Goal: Go to known website: Access a specific website the user already knows

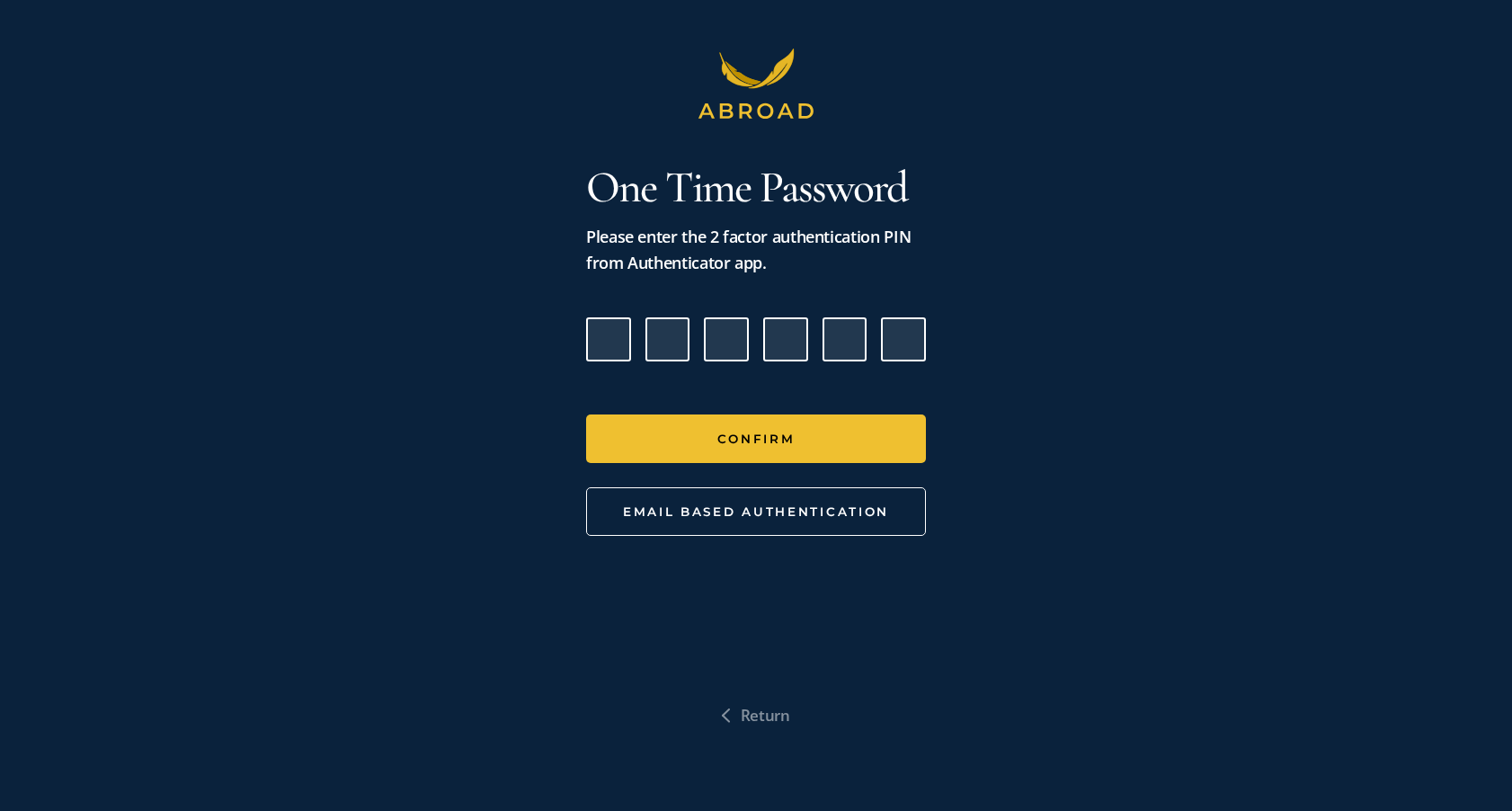
click at [607, 332] on input "Please enter verification code. Digit 1" at bounding box center [609, 340] width 45 height 45
type input "5"
type input "7"
type input "9"
type input "2"
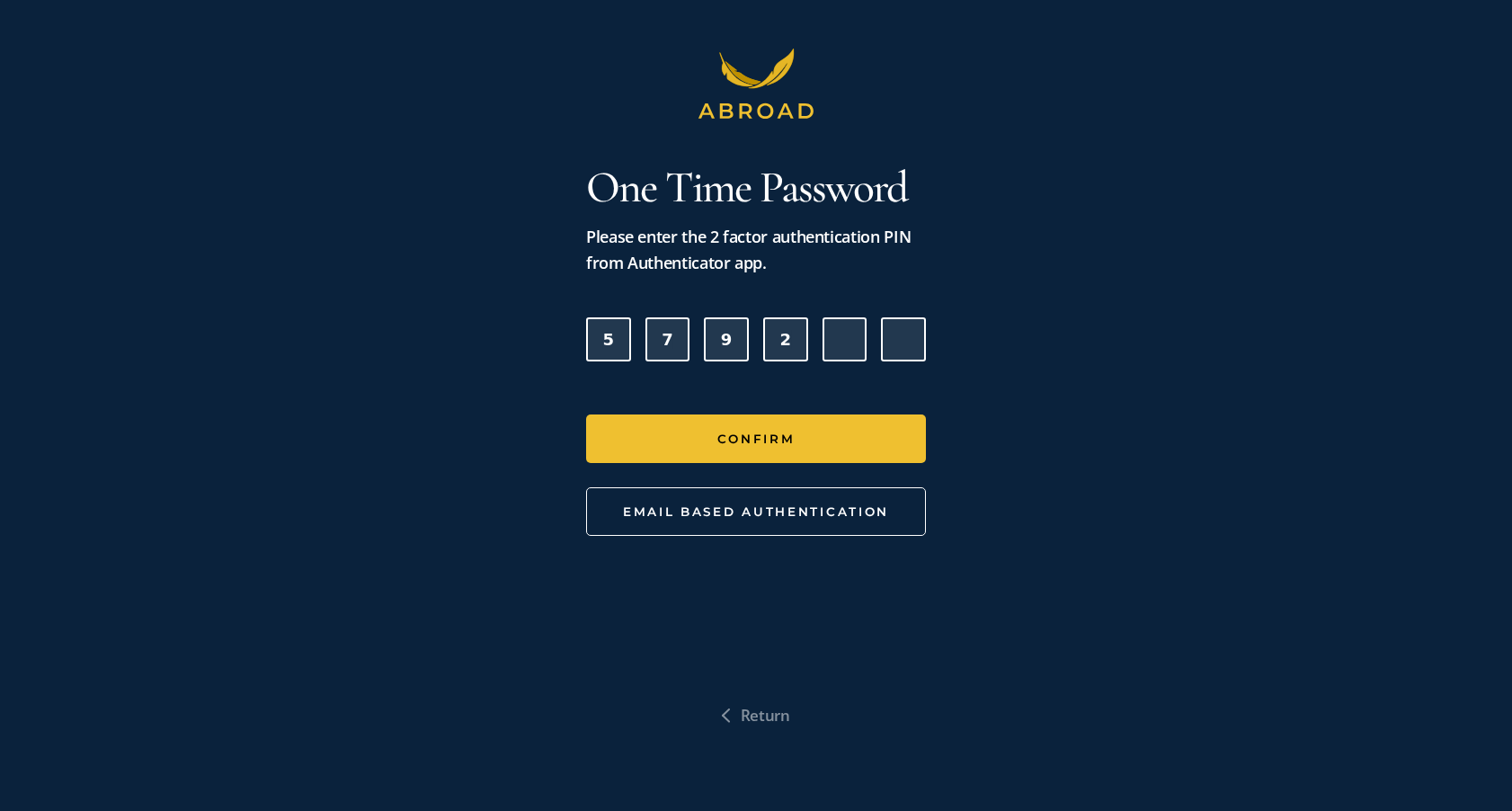
type input "3"
type input "7"
click at [586, 414] on button "Confirm" at bounding box center [756, 439] width 340 height 49
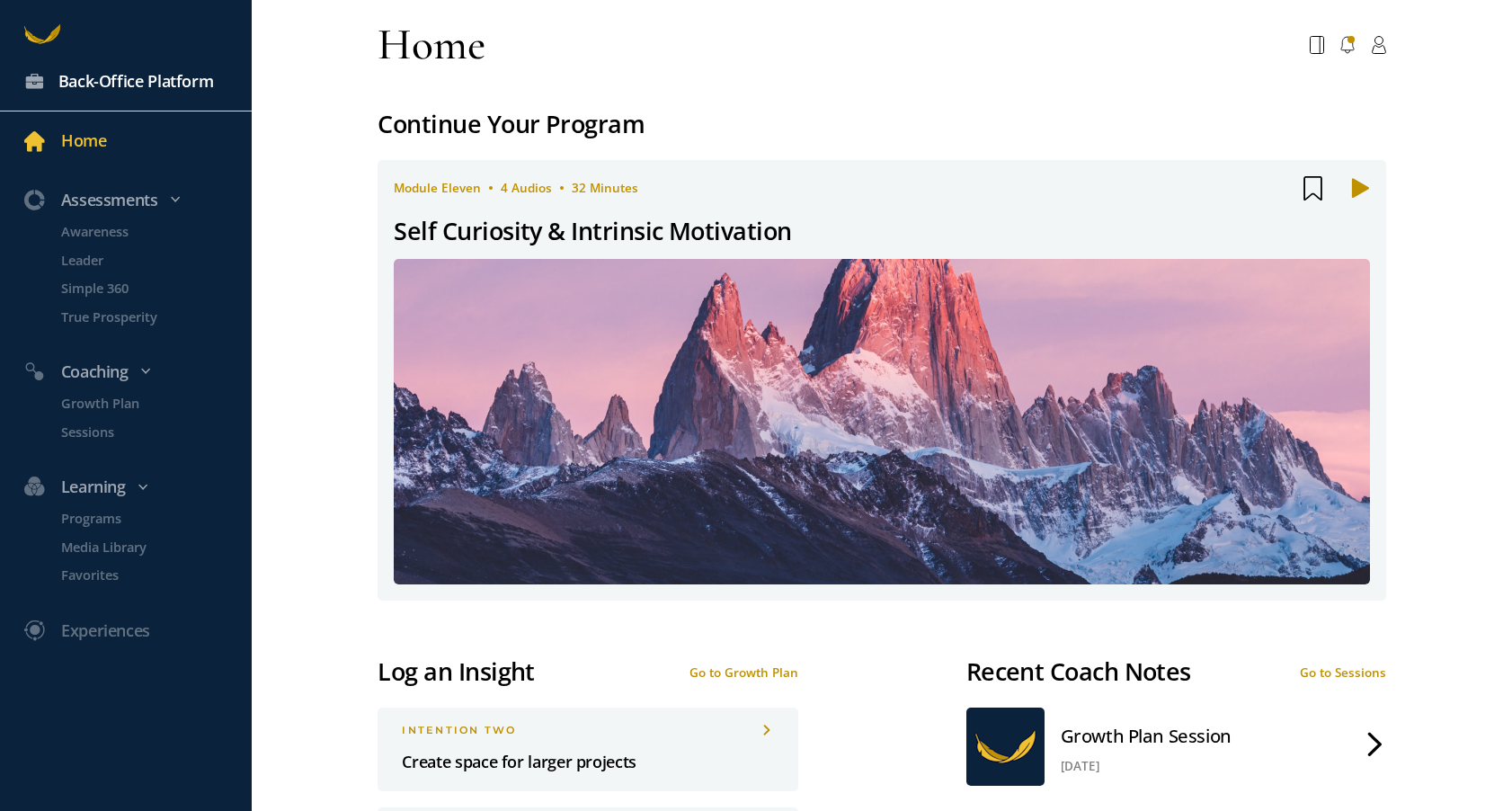
click at [159, 83] on div "Back-Office Platform" at bounding box center [136, 81] width 155 height 26
